Goal: Task Accomplishment & Management: Complete application form

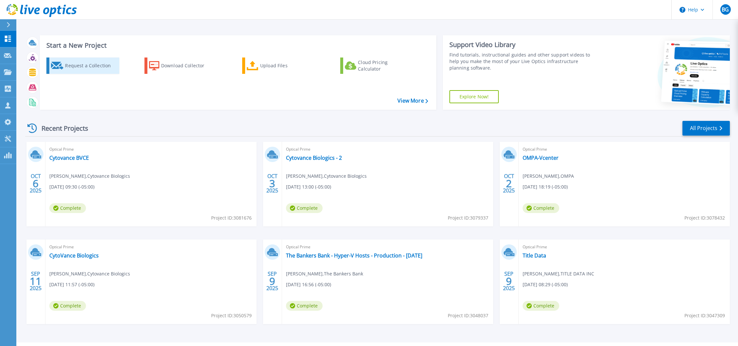
click at [85, 66] on div "Request a Collection" at bounding box center [91, 65] width 52 height 13
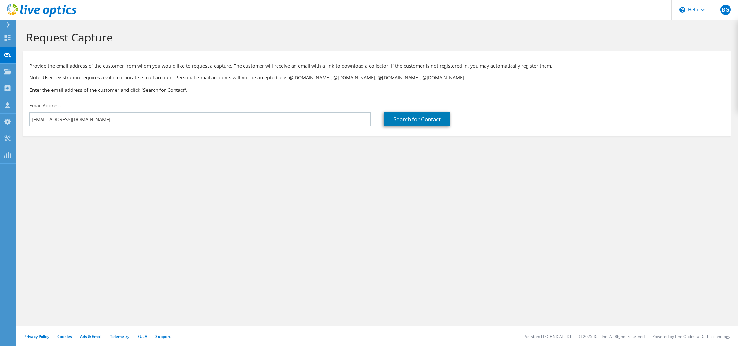
click at [248, 122] on input "[EMAIL_ADDRESS][DOMAIN_NAME]" at bounding box center [199, 119] width 341 height 14
click at [248, 121] on input "[EMAIL_ADDRESS][DOMAIN_NAME]" at bounding box center [199, 119] width 341 height 14
click at [249, 119] on input "[EMAIL_ADDRESS][DOMAIN_NAME]" at bounding box center [199, 119] width 341 height 14
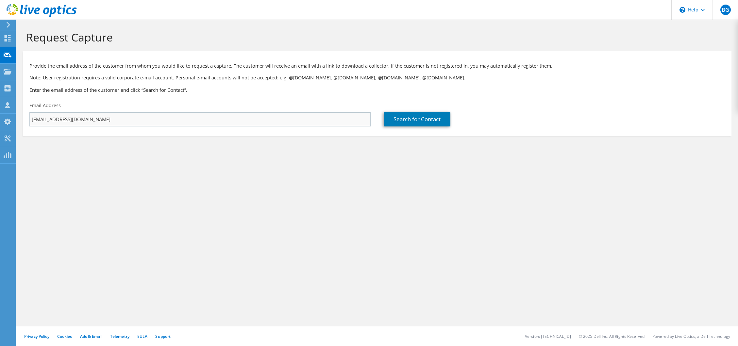
click at [249, 119] on input "[EMAIL_ADDRESS][DOMAIN_NAME]" at bounding box center [199, 119] width 341 height 14
type input "V"
type input "DBoyle@MacHaik.net"
click at [442, 119] on link "Search for Contact" at bounding box center [417, 119] width 67 height 14
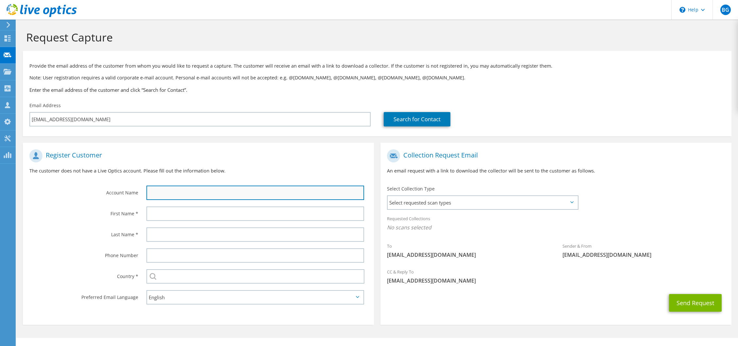
click at [199, 189] on input "text" at bounding box center [255, 193] width 218 height 14
type input "Mac Haik Ford"
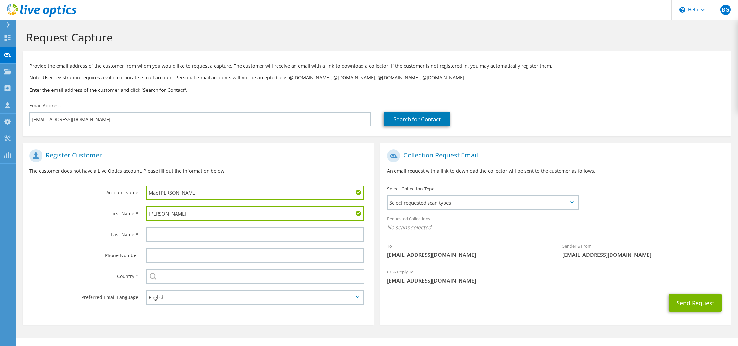
type input "Dustin"
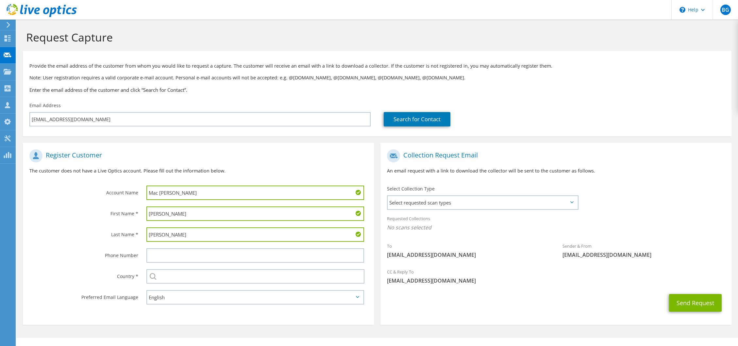
type input "Boyle"
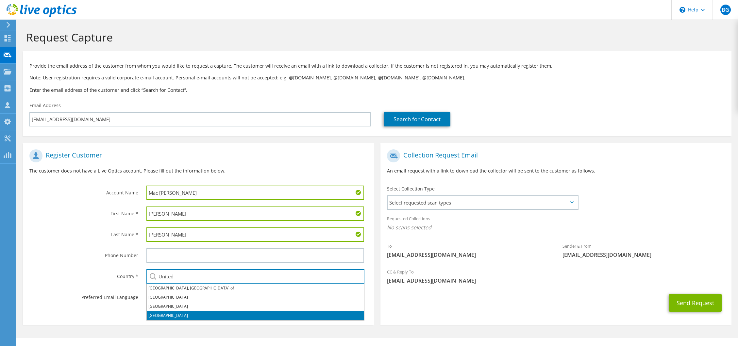
click at [170, 320] on li "[GEOGRAPHIC_DATA]" at bounding box center [255, 315] width 217 height 9
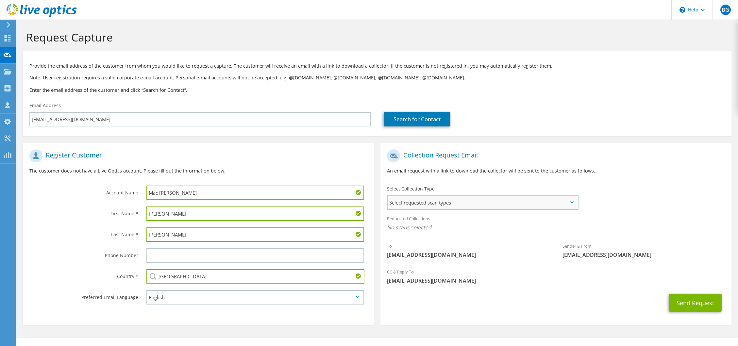
type input "[GEOGRAPHIC_DATA]"
click at [433, 206] on span "Select requested scan types" at bounding box center [483, 202] width 190 height 13
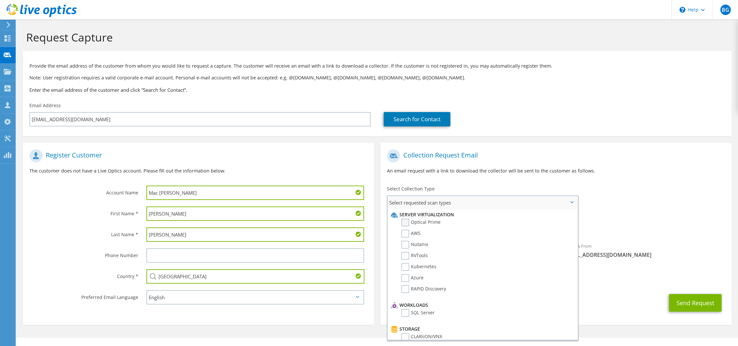
click at [405, 224] on label "Optical Prime" at bounding box center [420, 223] width 39 height 8
click at [0, 0] on input "Optical Prime" at bounding box center [0, 0] width 0 height 0
click at [697, 303] on button "Send Request" at bounding box center [695, 305] width 53 height 18
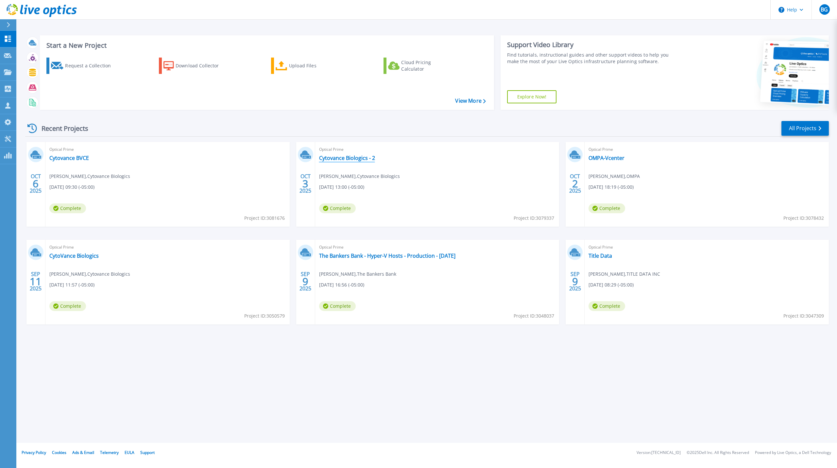
click at [341, 158] on link "Cytovance Biologics - 2" at bounding box center [347, 158] width 56 height 7
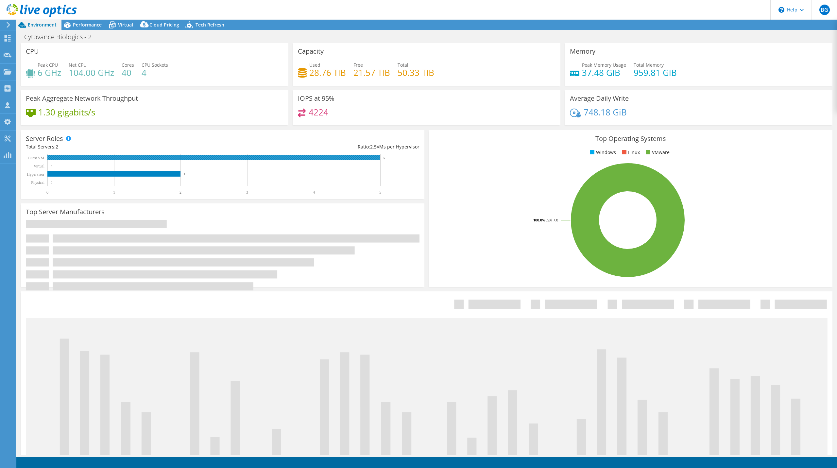
select select "USD"
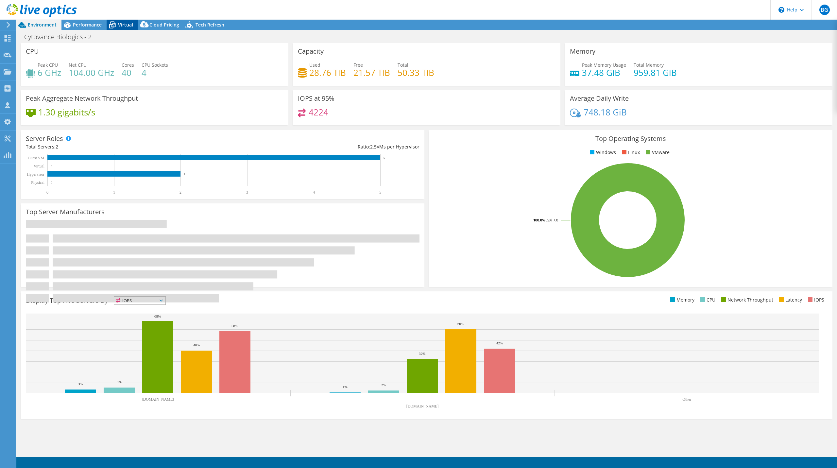
click at [120, 27] on span "Virtual" at bounding box center [125, 25] width 15 height 6
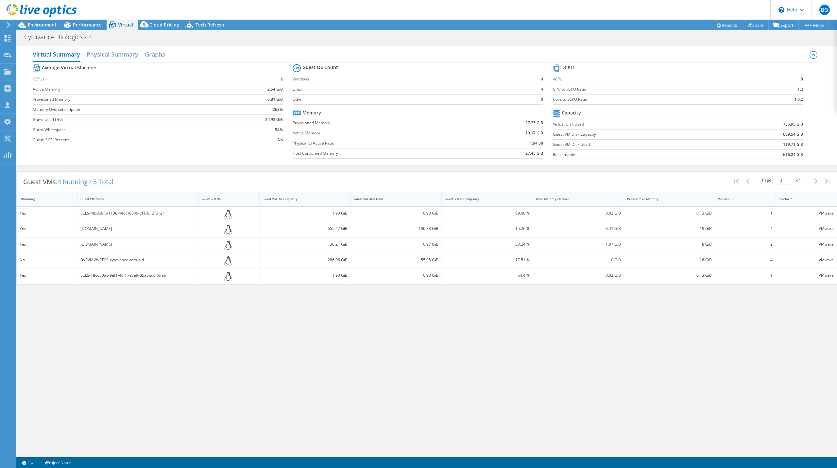
click at [45, 196] on div "IsRunning" at bounding box center [43, 199] width 53 height 10
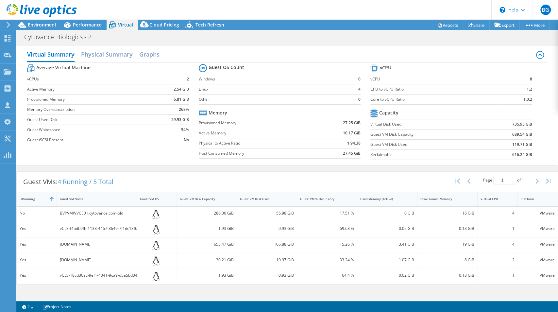
scroll to position [74, 0]
click at [157, 25] on span "Cloud Pricing" at bounding box center [164, 25] width 30 height 6
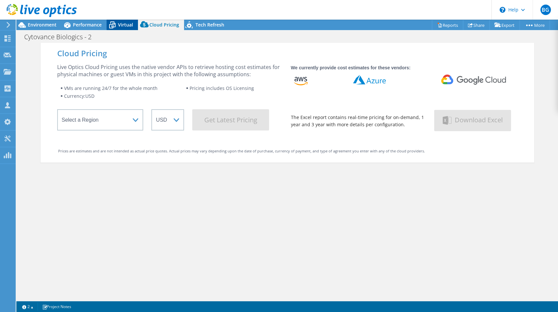
click at [110, 25] on icon at bounding box center [112, 25] width 7 height 5
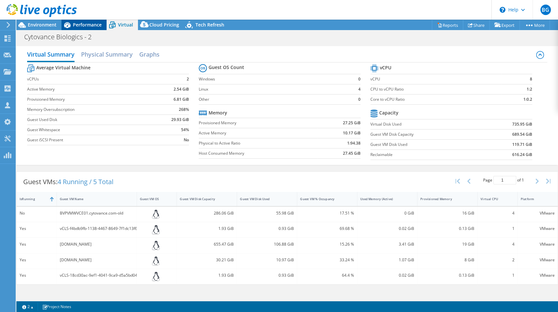
click at [91, 26] on span "Performance" at bounding box center [87, 25] width 29 height 6
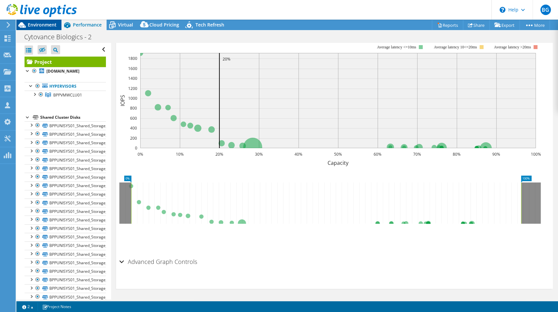
click at [32, 26] on span "Environment" at bounding box center [42, 25] width 29 height 6
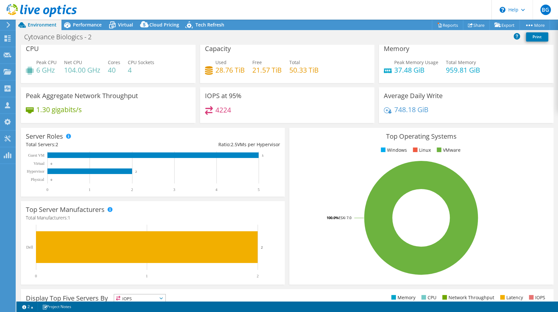
scroll to position [0, 0]
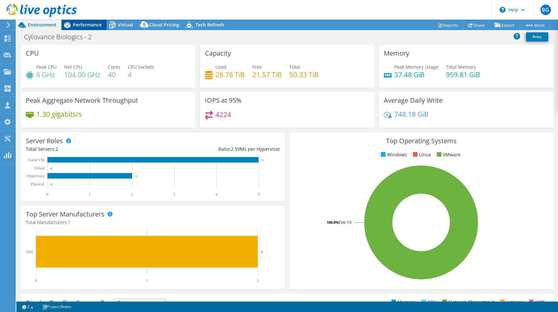
click at [85, 27] on span "Performance" at bounding box center [87, 25] width 29 height 6
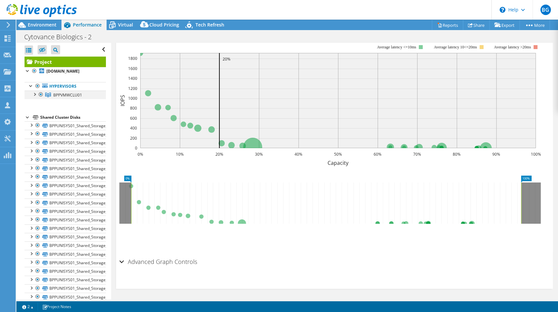
click at [36, 95] on div at bounding box center [34, 94] width 7 height 7
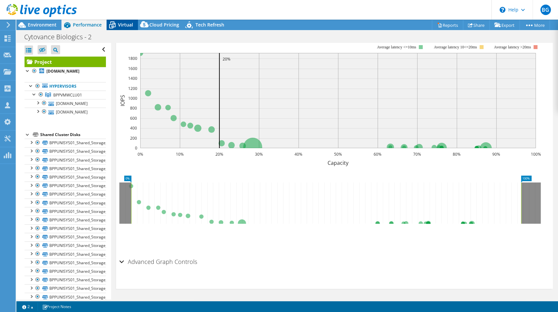
click at [118, 23] on span "Virtual" at bounding box center [125, 25] width 15 height 6
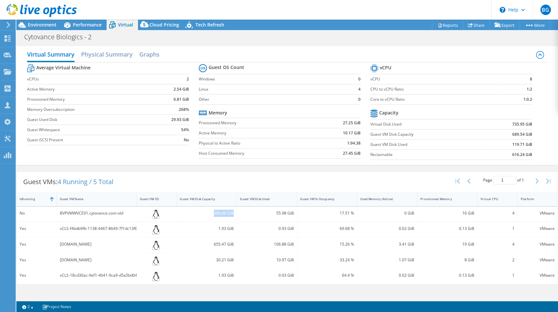
drag, startPoint x: 214, startPoint y: 211, endPoint x: 233, endPoint y: 212, distance: 19.0
click at [233, 212] on div "286.06 GiB" at bounding box center [207, 213] width 54 height 7
drag, startPoint x: 277, startPoint y: 211, endPoint x: 294, endPoint y: 211, distance: 16.3
click at [294, 211] on div "55.98 GiB" at bounding box center [267, 213] width 54 height 7
click at [101, 55] on h2 "Physical Summary" at bounding box center [107, 55] width 52 height 14
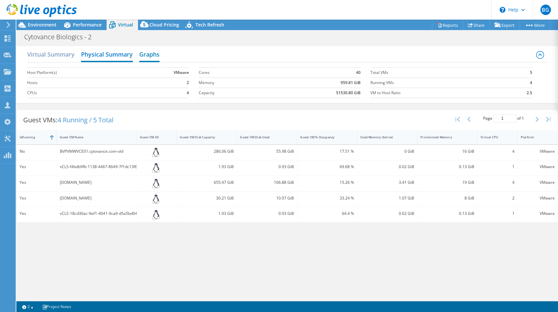
click at [148, 53] on h2 "Graphs" at bounding box center [149, 55] width 20 height 14
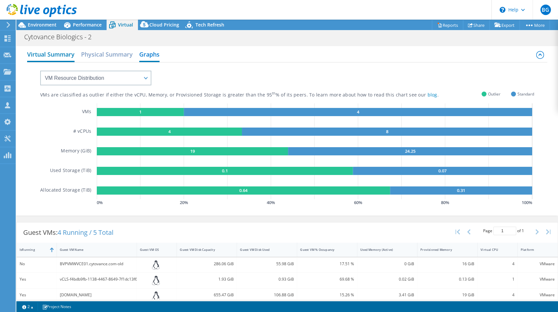
click at [57, 51] on h2 "Virtual Summary" at bounding box center [50, 55] width 47 height 14
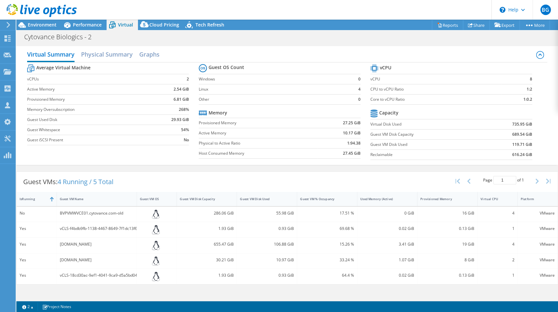
click at [8, 26] on icon at bounding box center [8, 25] width 5 height 6
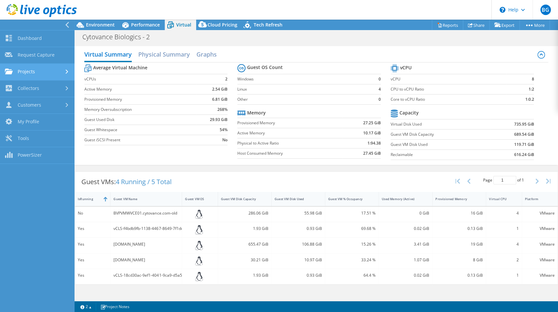
click at [28, 69] on link "Projects" at bounding box center [37, 72] width 75 height 17
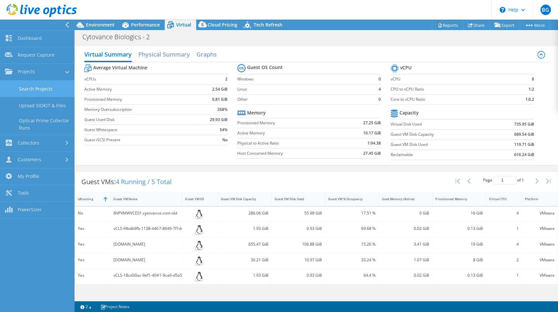
click at [33, 89] on link "Search Projects" at bounding box center [37, 88] width 75 height 17
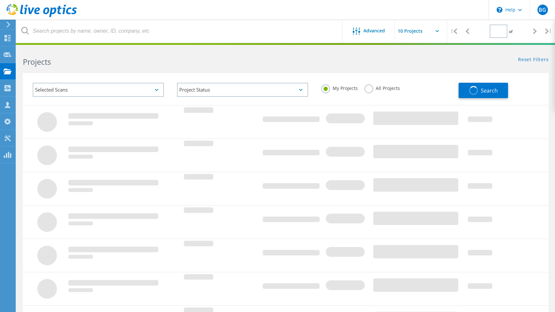
type input "1"
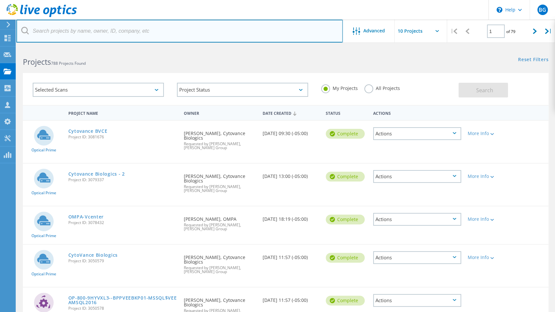
click at [75, 32] on input "text" at bounding box center [179, 31] width 326 height 23
type input "pitsco"
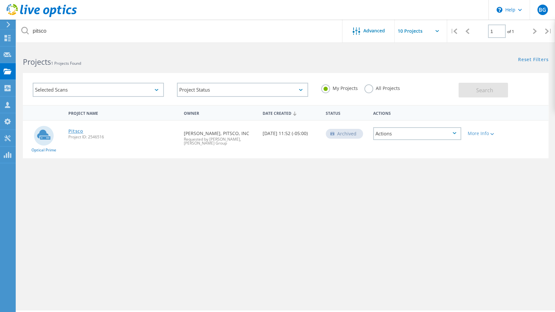
click at [77, 133] on link "Pitsco" at bounding box center [75, 131] width 15 height 5
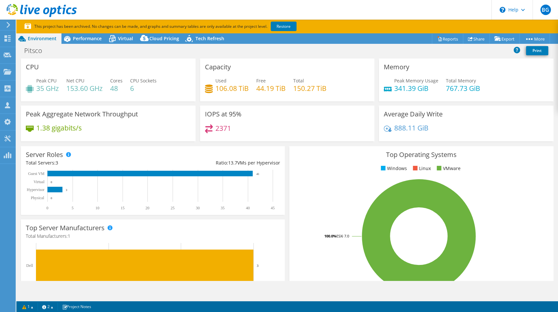
select select "USD"
click at [245, 13] on header "BG Partner Team Member Ben Gremillion bgremillion@davenportgroup.com Davenport …" at bounding box center [279, 10] width 558 height 20
click at [237, 12] on header "BG Partner Team Member Ben Gremillion bgremillion@davenportgroup.com Davenport …" at bounding box center [279, 10] width 558 height 20
click at [9, 26] on icon at bounding box center [8, 25] width 5 height 6
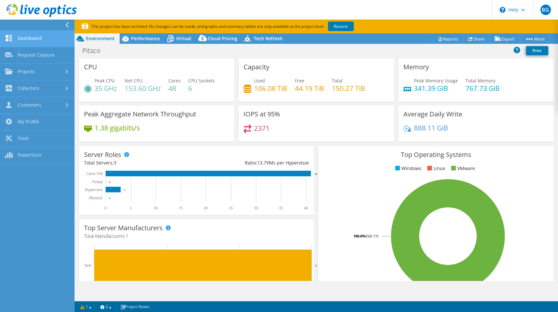
click at [29, 40] on link "Dashboard" at bounding box center [37, 38] width 75 height 17
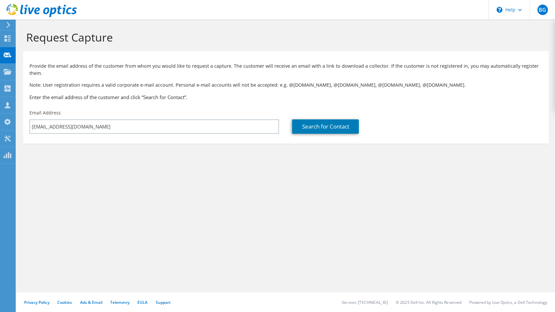
drag, startPoint x: 302, startPoint y: 67, endPoint x: 245, endPoint y: 99, distance: 65.6
click at [301, 68] on p "Provide the email address of the customer from whom you would like to request a…" at bounding box center [285, 69] width 512 height 14
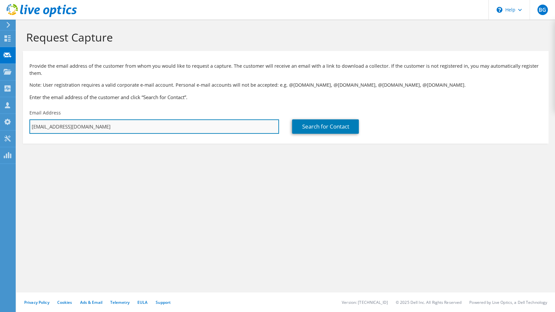
click at [90, 127] on input "[EMAIL_ADDRESS][DOMAIN_NAME]" at bounding box center [153, 126] width 249 height 14
paste input "mwalker@pitsco"
type input "[EMAIL_ADDRESS][DOMAIN_NAME]"
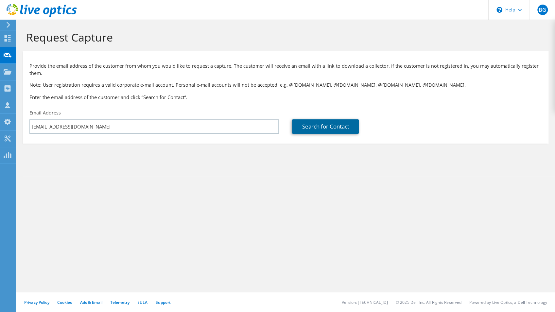
click at [329, 126] on link "Search for Contact" at bounding box center [325, 126] width 67 height 14
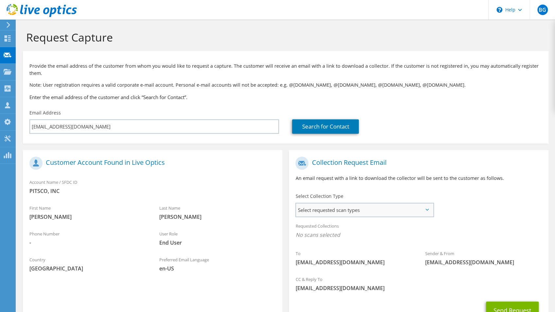
click at [341, 206] on span "Select requested scan types" at bounding box center [364, 209] width 137 height 13
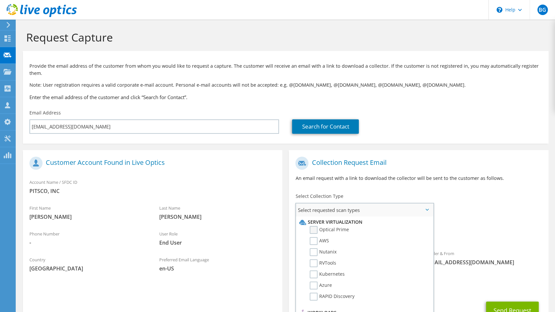
click at [316, 231] on label "Optical Prime" at bounding box center [329, 230] width 39 height 8
click at [0, 0] on input "Optical Prime" at bounding box center [0, 0] width 0 height 0
click at [467, 205] on div "To [EMAIL_ADDRESS][DOMAIN_NAME] Sender & From [EMAIL_ADDRESS][DOMAIN_NAME]" at bounding box center [418, 213] width 259 height 121
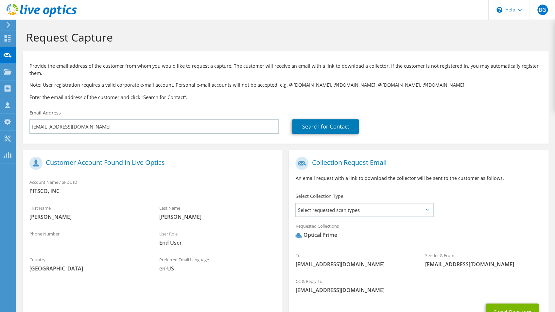
scroll to position [55, 0]
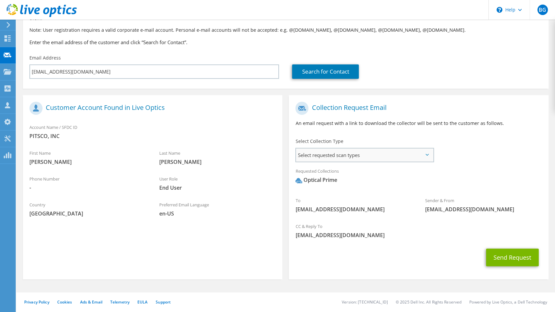
click at [352, 156] on span "Select requested scan types" at bounding box center [364, 154] width 137 height 13
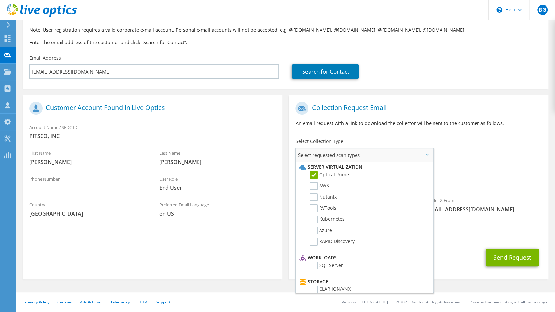
click at [352, 156] on span "Select requested scan types" at bounding box center [364, 154] width 137 height 13
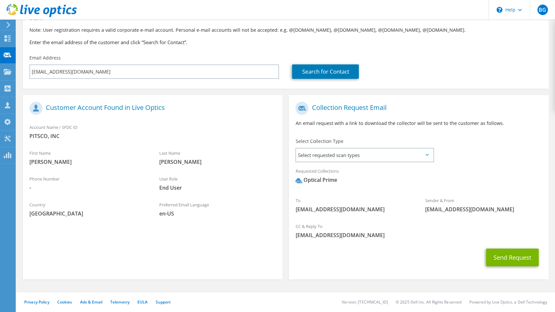
click at [482, 159] on div "To [EMAIL_ADDRESS][DOMAIN_NAME] Sender & From [EMAIL_ADDRESS][DOMAIN_NAME]" at bounding box center [418, 158] width 259 height 121
click at [506, 255] on button "Send Request" at bounding box center [512, 257] width 53 height 18
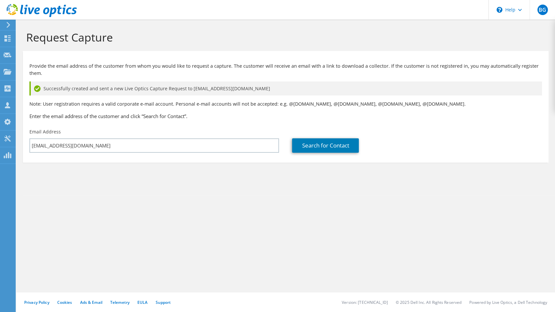
click at [10, 26] on icon at bounding box center [8, 25] width 5 height 6
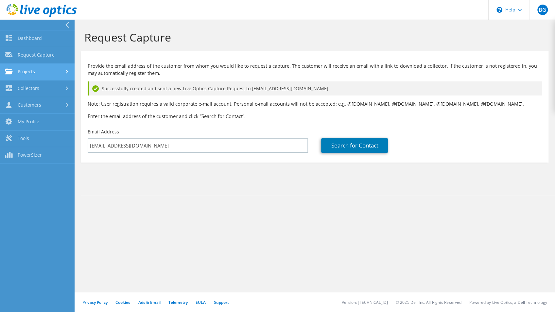
click at [30, 73] on link "Projects" at bounding box center [37, 72] width 75 height 17
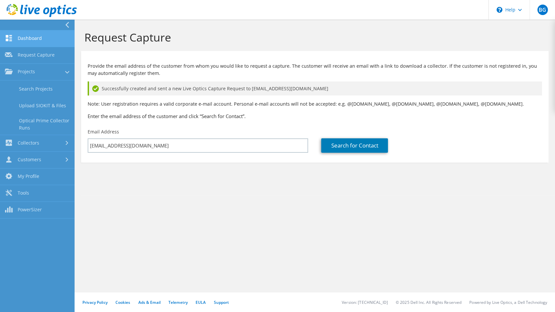
click at [35, 40] on link "Dashboard" at bounding box center [37, 38] width 75 height 17
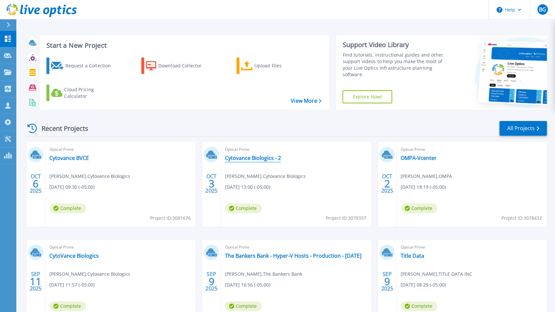
click at [248, 158] on link "Cytovance Biologics - 2" at bounding box center [253, 158] width 56 height 7
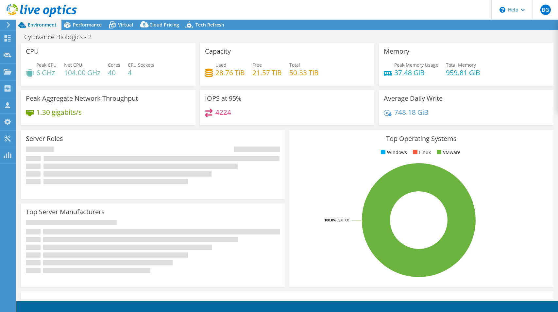
select select "USD"
click at [121, 26] on span "Virtual" at bounding box center [125, 25] width 15 height 6
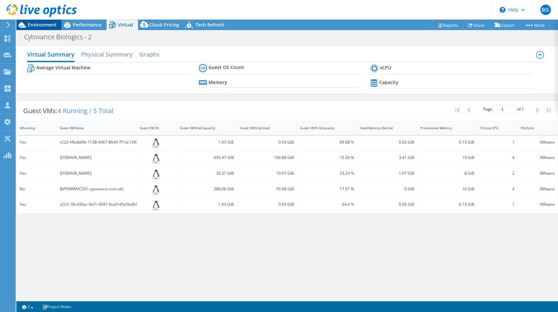
click at [44, 26] on span "Environment" at bounding box center [42, 25] width 29 height 6
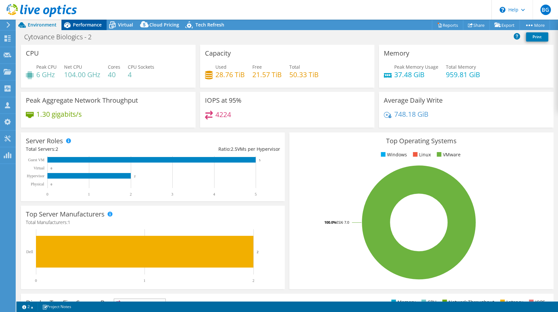
click at [88, 25] on span "Performance" at bounding box center [87, 25] width 29 height 6
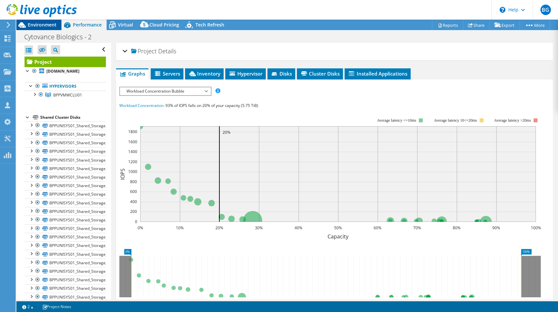
click at [26, 23] on icon at bounding box center [21, 24] width 11 height 11
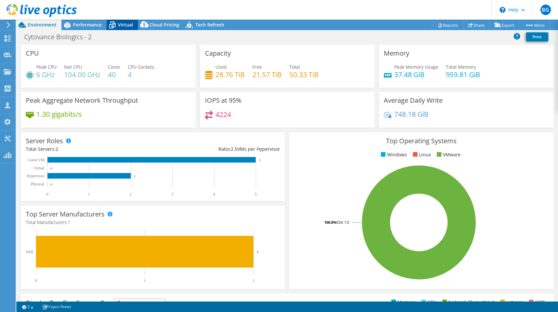
click at [121, 24] on span "Virtual" at bounding box center [125, 25] width 15 height 6
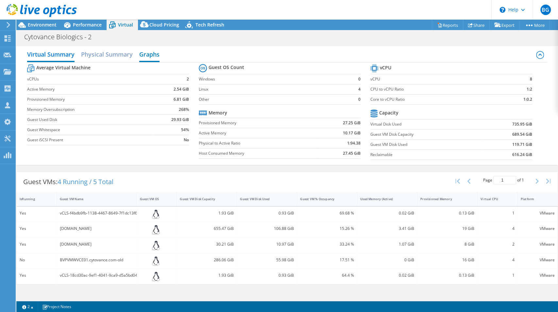
click at [150, 55] on h2 "Graphs" at bounding box center [149, 55] width 20 height 14
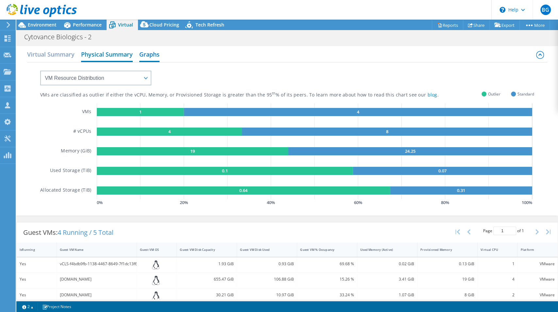
click at [111, 54] on h2 "Physical Summary" at bounding box center [107, 55] width 52 height 14
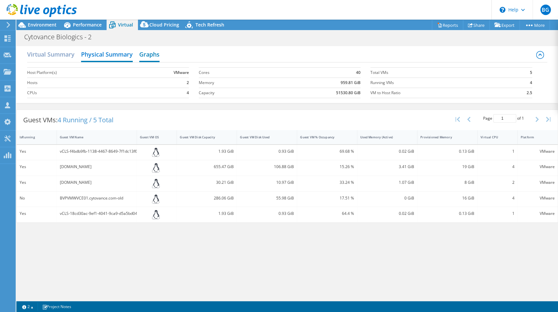
click at [147, 55] on h2 "Graphs" at bounding box center [149, 55] width 20 height 14
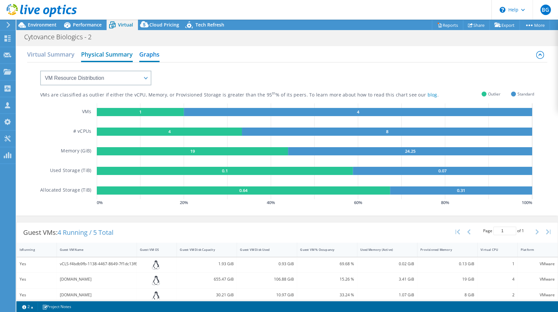
click at [123, 57] on h2 "Physical Summary" at bounding box center [107, 55] width 52 height 14
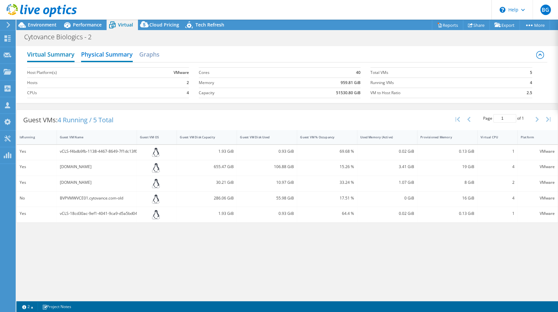
click at [61, 53] on h2 "Virtual Summary" at bounding box center [50, 55] width 47 height 14
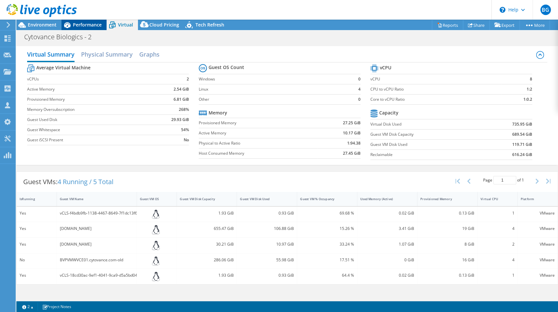
click at [84, 27] on span "Performance" at bounding box center [87, 25] width 29 height 6
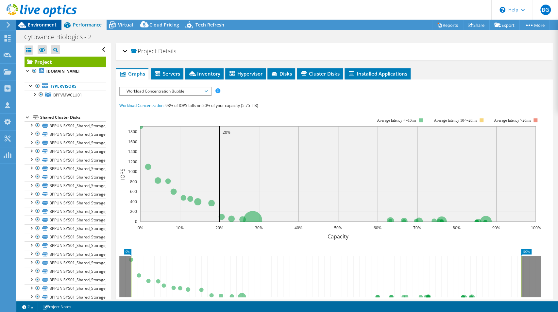
click at [45, 27] on span "Environment" at bounding box center [42, 25] width 29 height 6
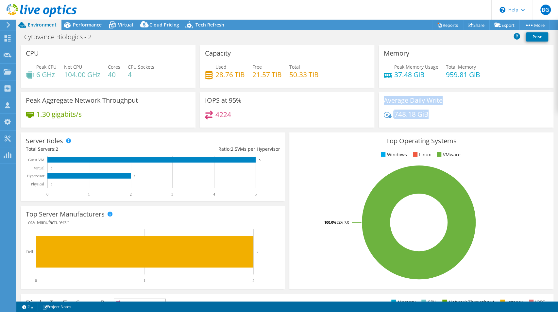
drag, startPoint x: 381, startPoint y: 100, endPoint x: 427, endPoint y: 113, distance: 47.4
click at [427, 113] on div "Average Daily Write 748.18 GiB" at bounding box center [466, 110] width 175 height 36
